Goal: Navigation & Orientation: Find specific page/section

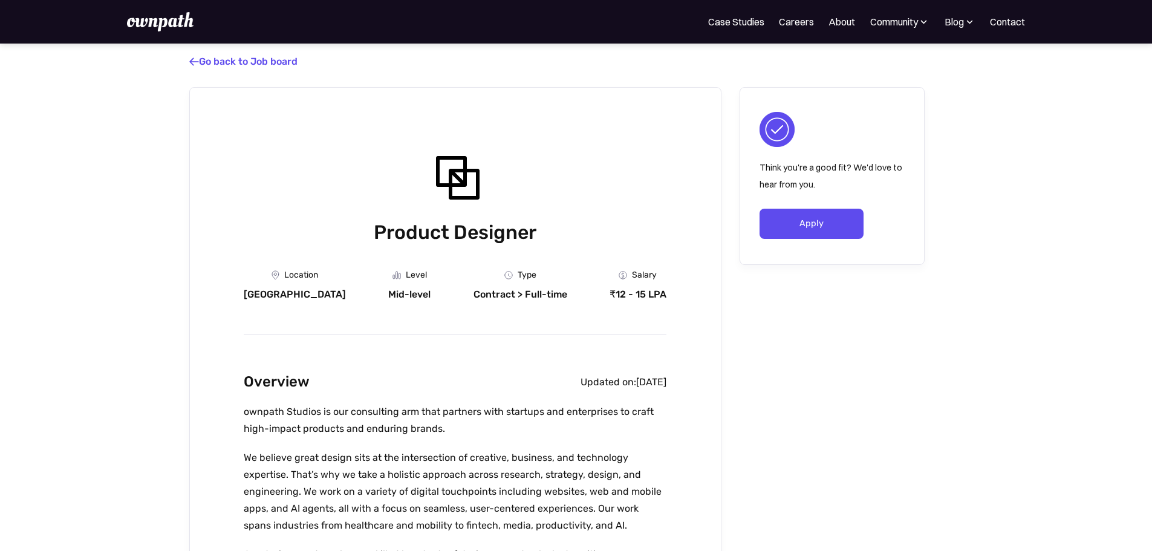
click at [260, 67] on link " Go back to Job board" at bounding box center [243, 61] width 108 height 11
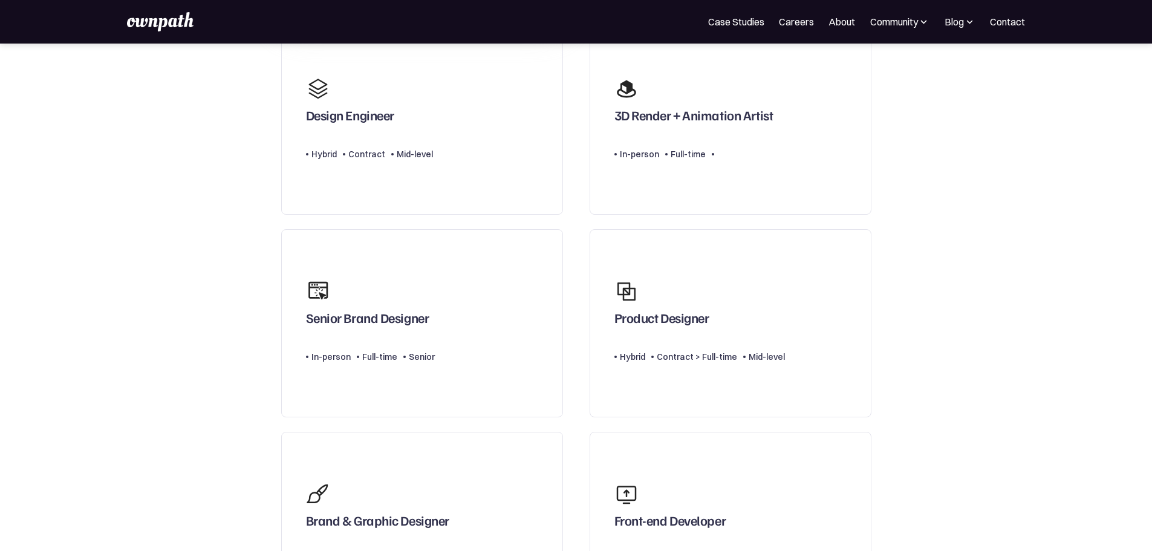
scroll to position [484, 0]
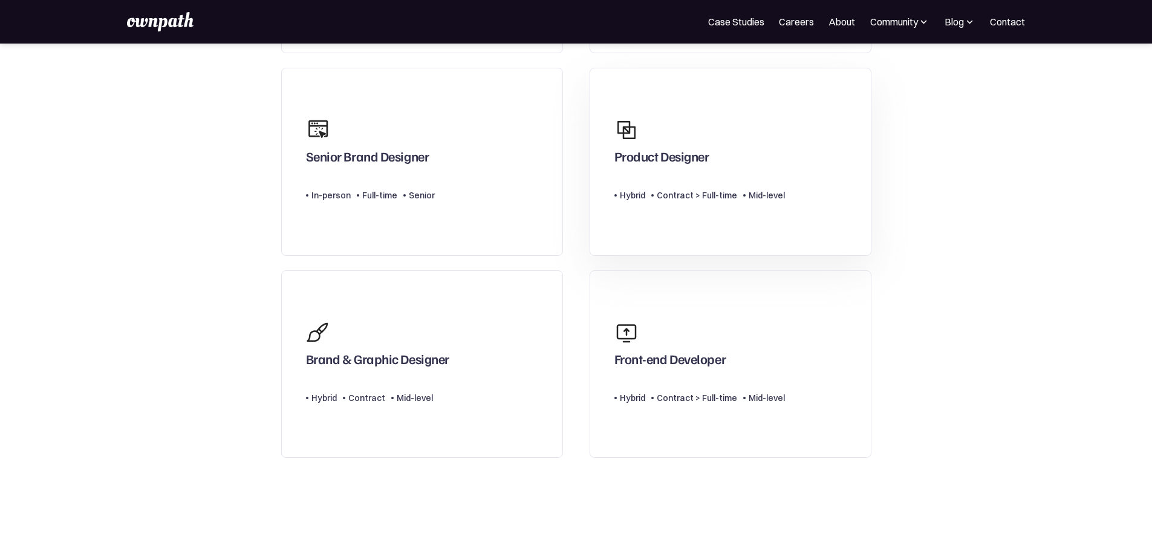
click at [656, 158] on div "Product Designer" at bounding box center [661, 159] width 95 height 22
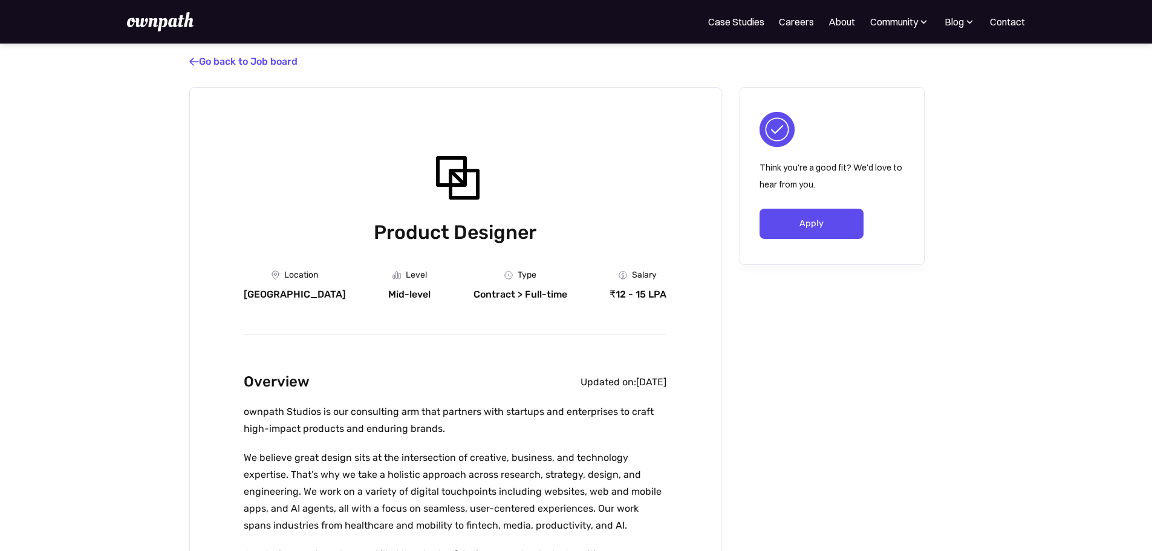
click at [218, 67] on link " Go back to Job board" at bounding box center [243, 61] width 108 height 11
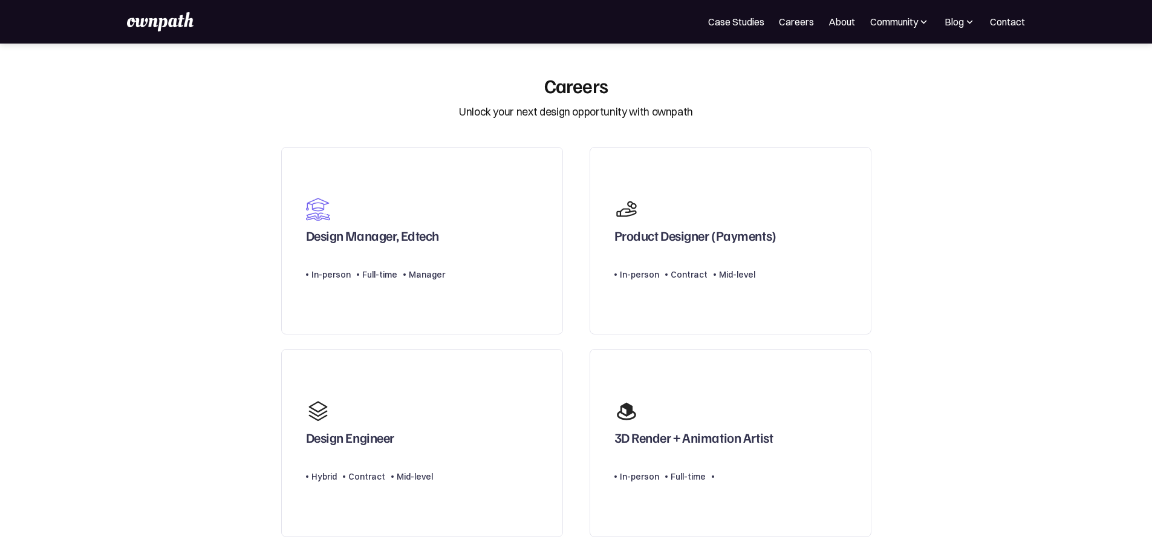
click at [730, 249] on div "Product Designer (Payments)" at bounding box center [695, 238] width 162 height 22
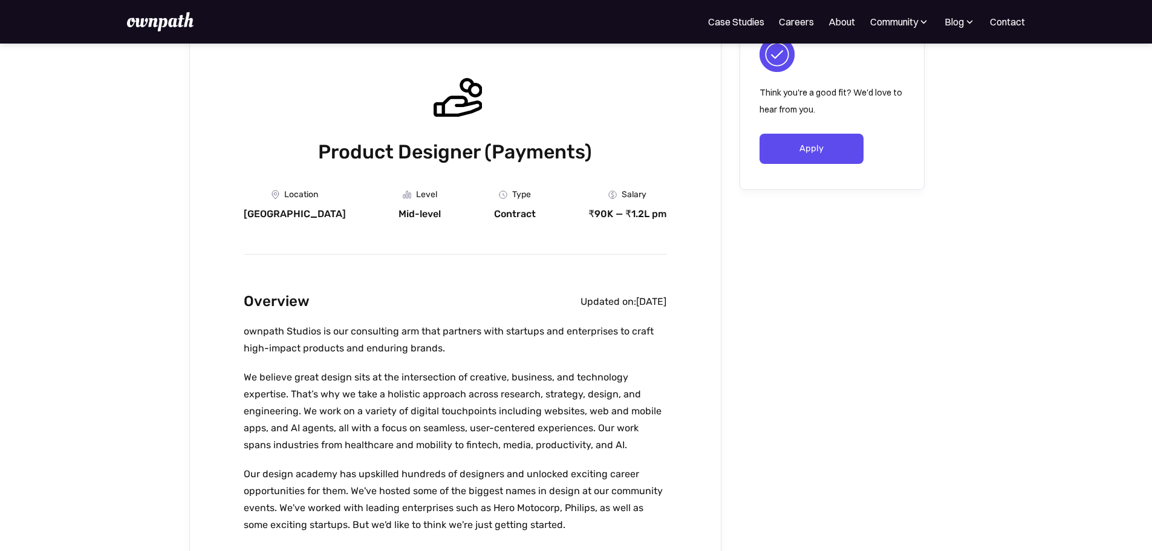
scroll to position [161, 0]
